Goal: Navigation & Orientation: Find specific page/section

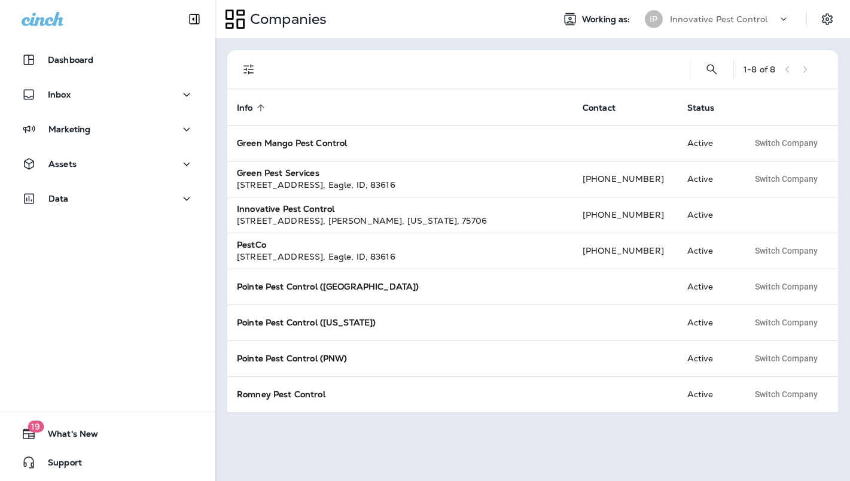
click at [769, 16] on icon at bounding box center [784, 19] width 12 height 12
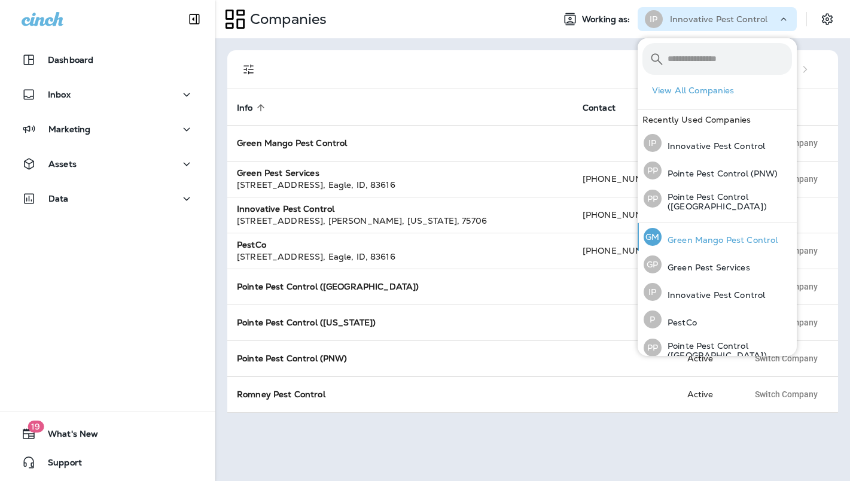
scroll to position [91, 0]
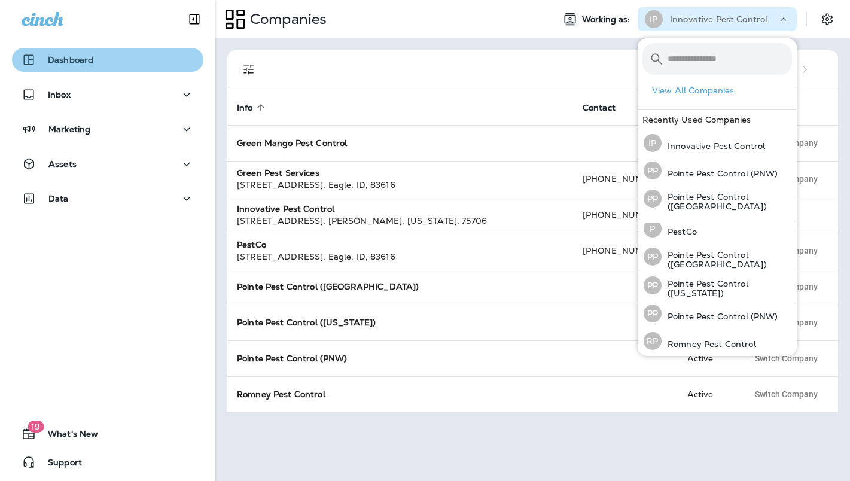
click at [117, 65] on div "Dashboard" at bounding box center [108, 60] width 172 height 14
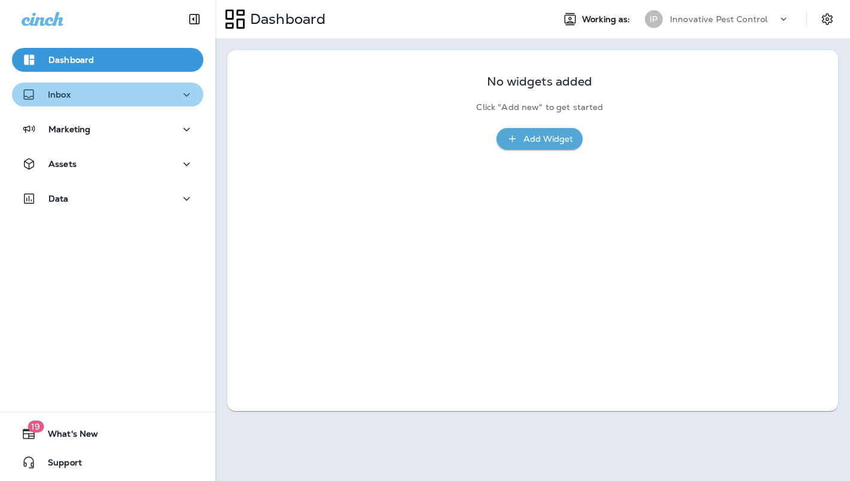
click at [144, 90] on div "Inbox" at bounding box center [108, 94] width 172 height 15
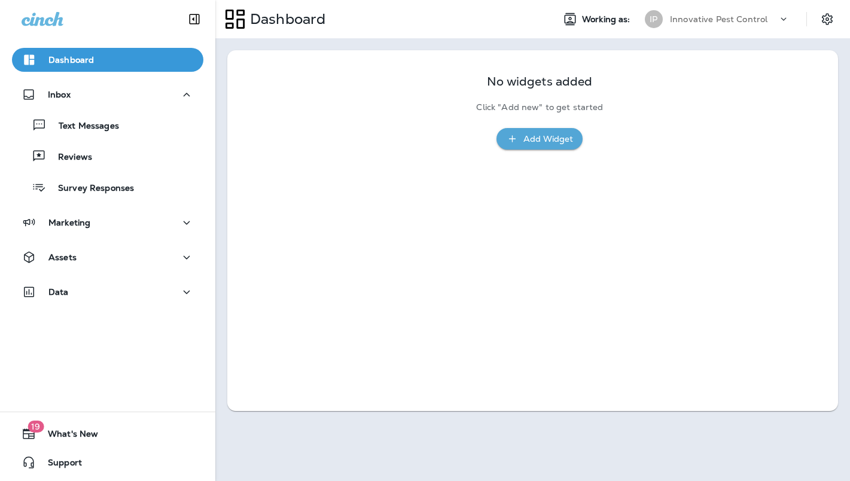
click at [104, 206] on div "Dashboard Inbox Text Messages Reviews Survey Responses Marketing Assets Data" at bounding box center [107, 178] width 215 height 285
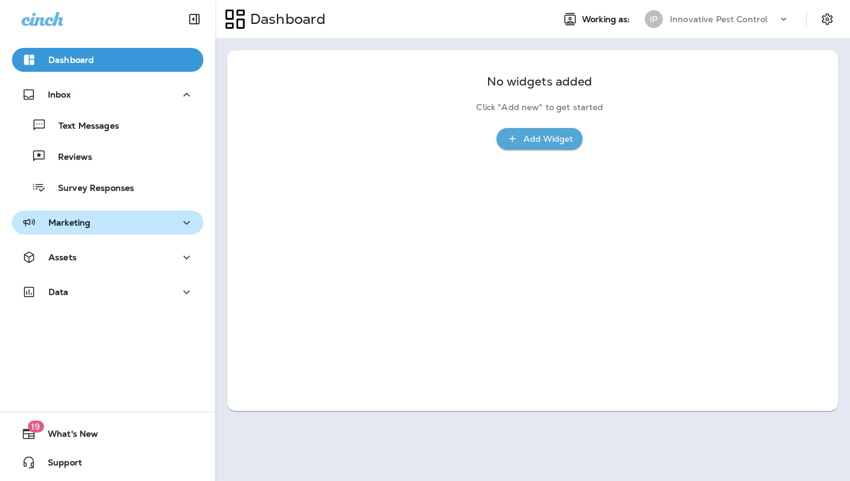
click at [103, 215] on div "Marketing" at bounding box center [108, 222] width 172 height 15
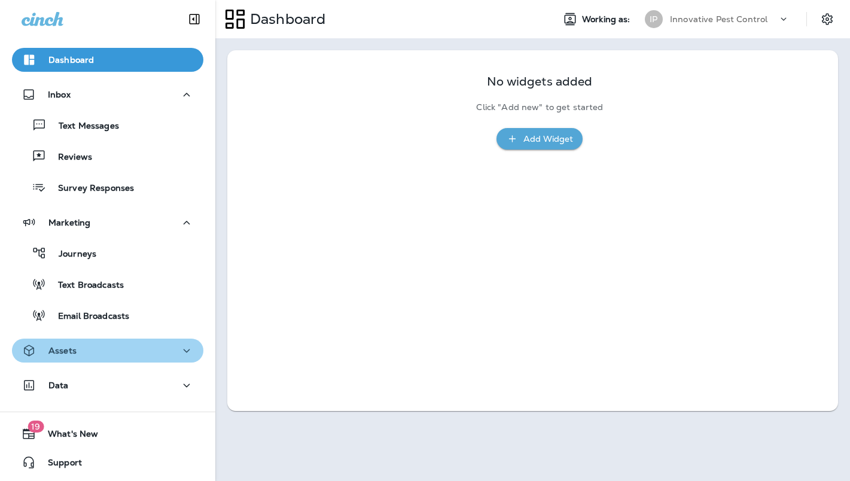
click at [80, 354] on div "Assets" at bounding box center [108, 350] width 172 height 15
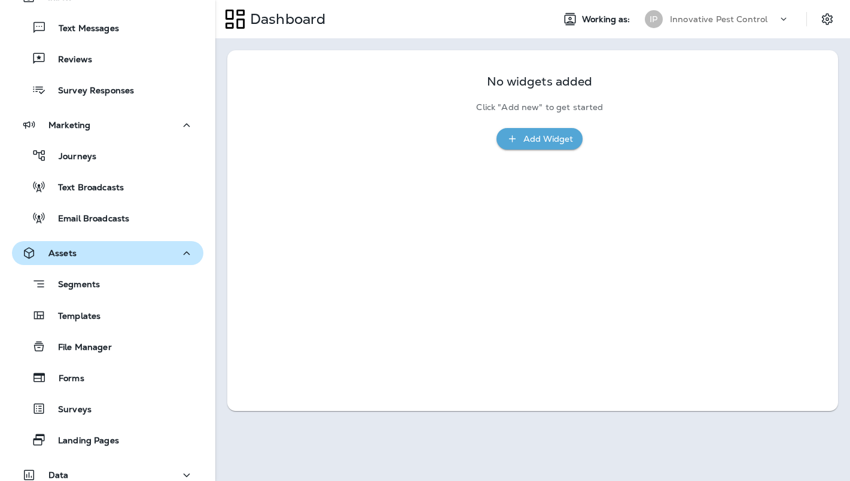
scroll to position [186, 0]
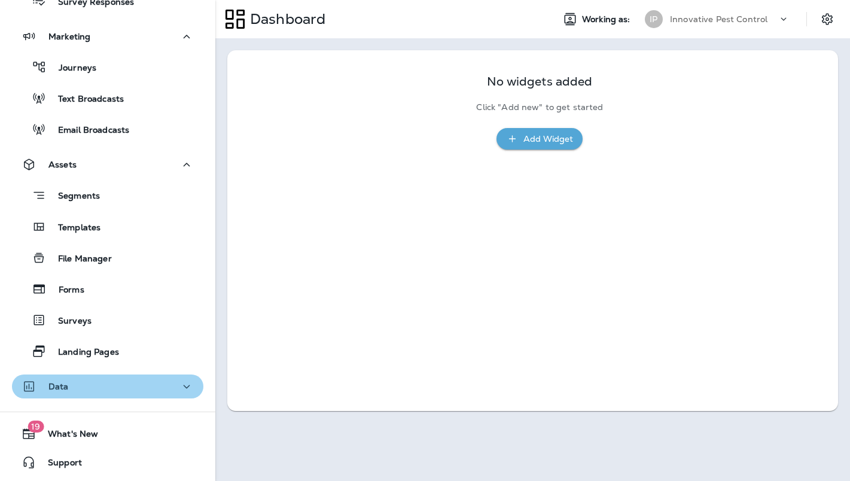
click at [87, 387] on div "Data" at bounding box center [108, 386] width 172 height 15
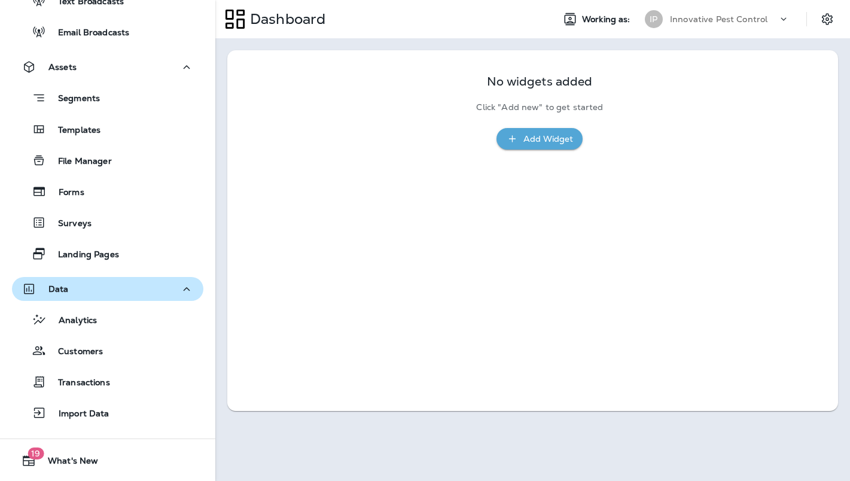
scroll to position [311, 0]
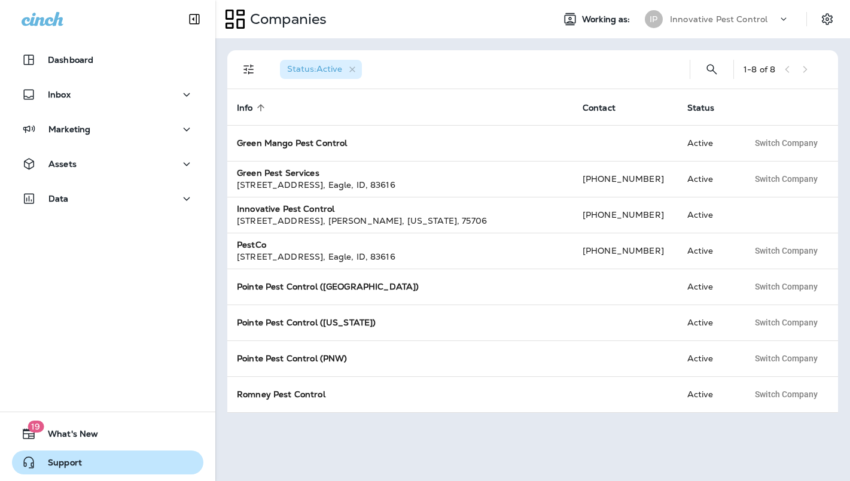
click at [66, 470] on span "Support" at bounding box center [59, 465] width 46 height 14
